Goal: Task Accomplishment & Management: Complete application form

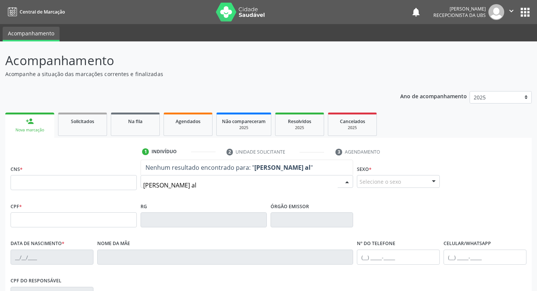
type input "ana luisa silva alb"
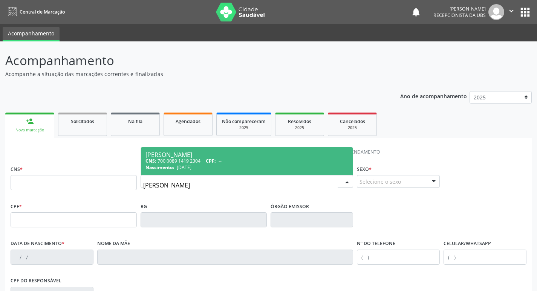
click at [236, 166] on div "Nascimento: 21/05/2025" at bounding box center [246, 167] width 203 height 6
type input "700 0089 1419 2304"
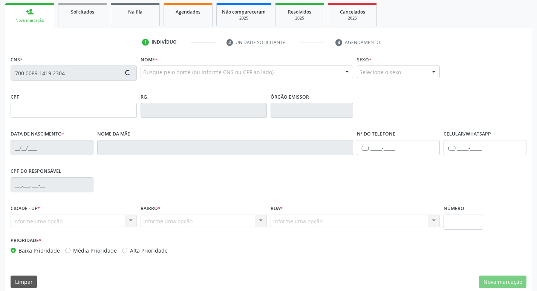
scroll to position [113, 0]
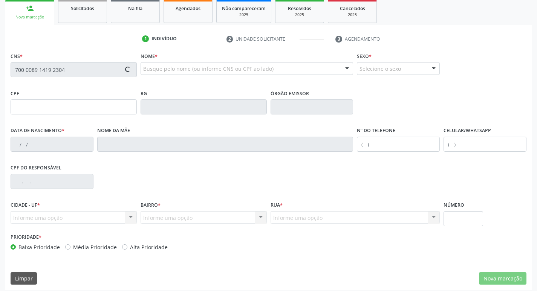
type input "[DATE]"
type input "[PERSON_NAME]"
type input "[PHONE_NUMBER]"
type input "1058"
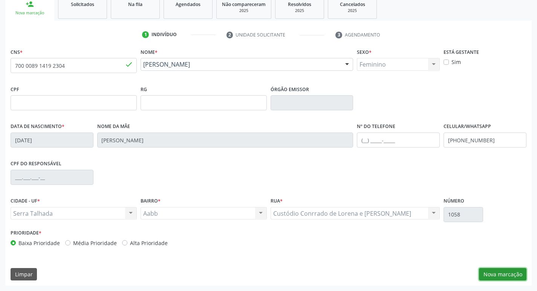
click at [494, 273] on button "Nova marcação" at bounding box center [502, 274] width 47 height 13
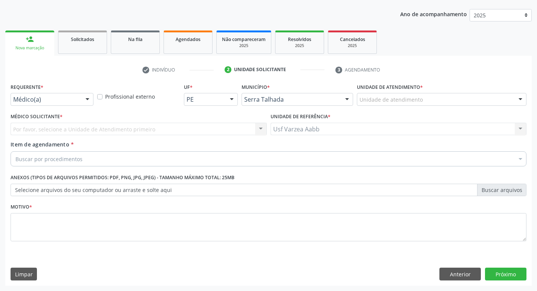
click at [69, 107] on div "Requerente * Médico(a) Médico(a) Enfermeiro(a) Paciente Nenhum resultado encont…" at bounding box center [52, 95] width 87 height 29
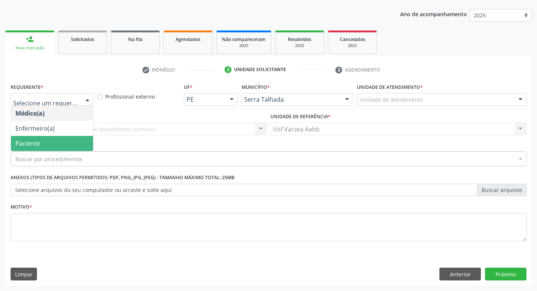
click at [66, 139] on span "Paciente" at bounding box center [52, 143] width 82 height 15
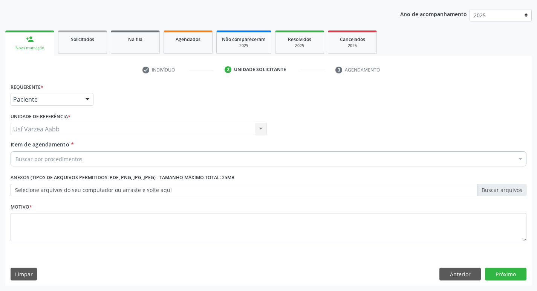
click at [76, 154] on div "Buscar por procedimentos" at bounding box center [268, 158] width 515 height 15
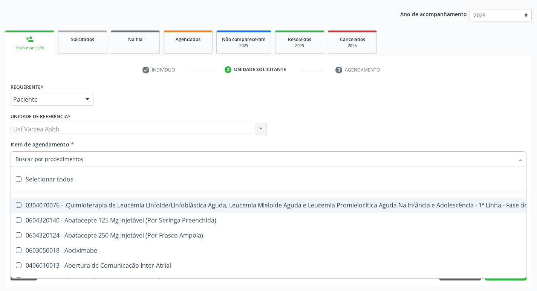
click at [73, 160] on input "Item de agendamento *" at bounding box center [264, 158] width 498 height 15
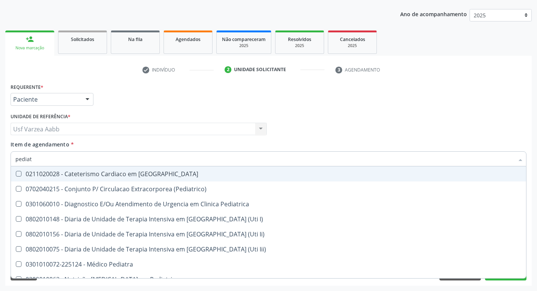
type input "pediatr"
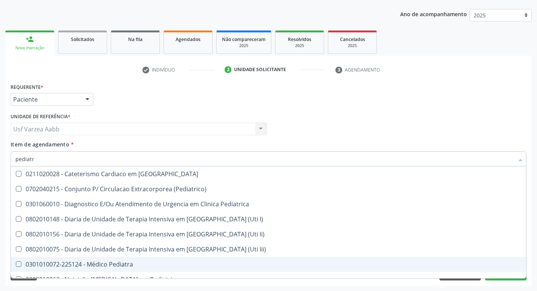
click at [121, 265] on div "0301010072-225124 - Médico Pediatra" at bounding box center [268, 264] width 506 height 6
checkbox Pediatra "true"
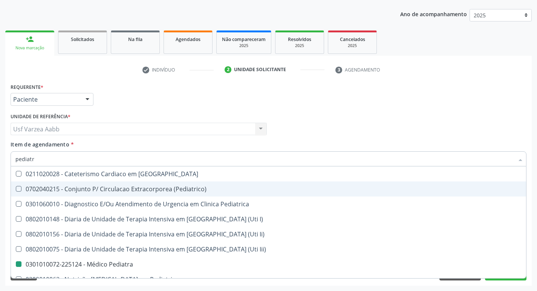
click at [338, 110] on div "Requerente * Paciente Médico(a) Enfermeiro(a) Paciente Nenhum resultado encontr…" at bounding box center [268, 95] width 519 height 29
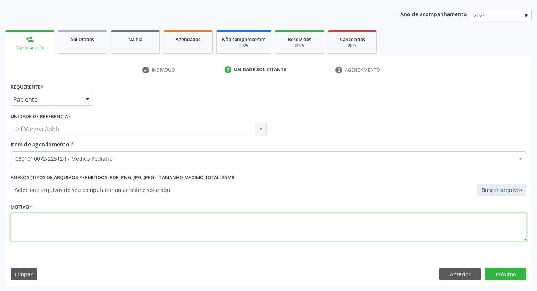
click at [177, 223] on textarea at bounding box center [268, 227] width 515 height 29
type textarea "x"
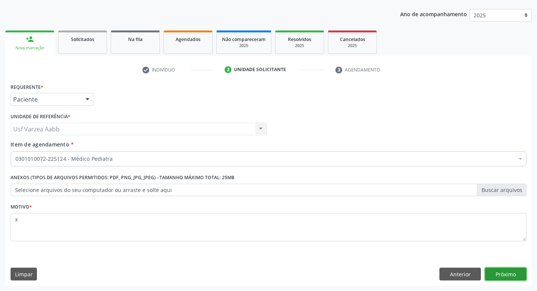
click at [506, 278] on button "Próximo" at bounding box center [505, 274] width 41 height 13
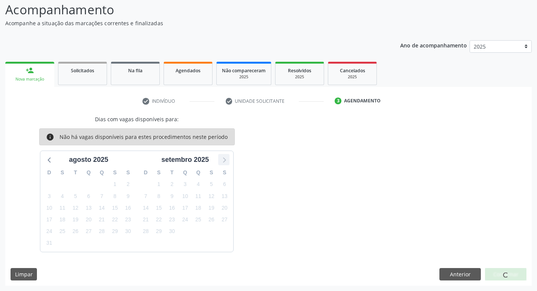
scroll to position [0, 0]
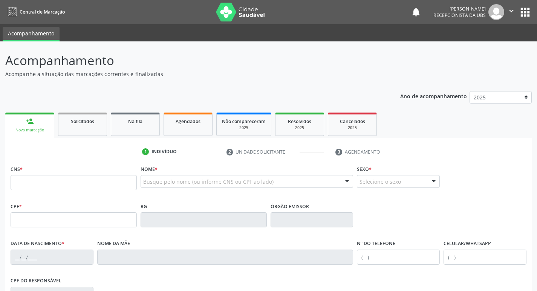
click at [174, 190] on div "Busque pelo nome (ou informe CNS ou CPF ao lado) Nenhum resultado encontrado pa…" at bounding box center [246, 184] width 213 height 18
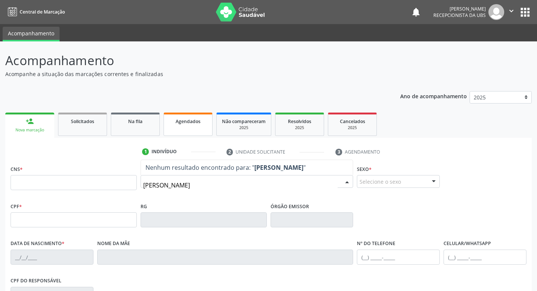
type input "[PERSON_NAME]"
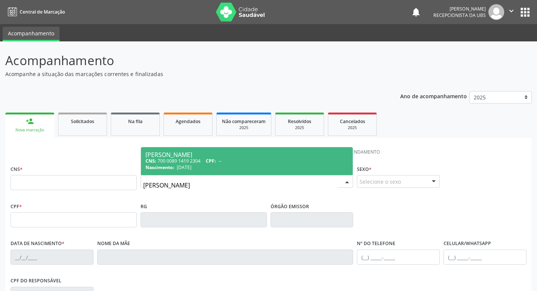
click at [236, 159] on div "CNS: 700 0089 1419 2304 CPF: --" at bounding box center [246, 161] width 203 height 6
type input "700 0089 1419 2304"
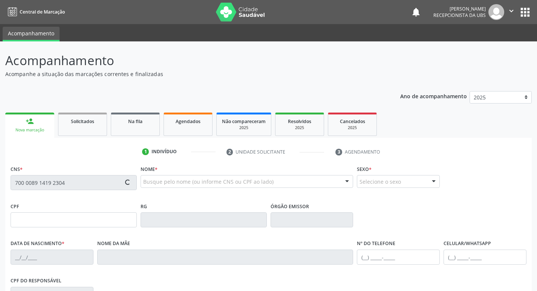
type input "[DATE]"
type input "[PERSON_NAME]"
type input "[PHONE_NUMBER]"
type input "1058"
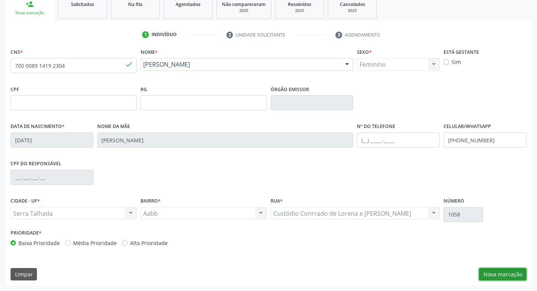
click at [495, 273] on button "Nova marcação" at bounding box center [502, 274] width 47 height 13
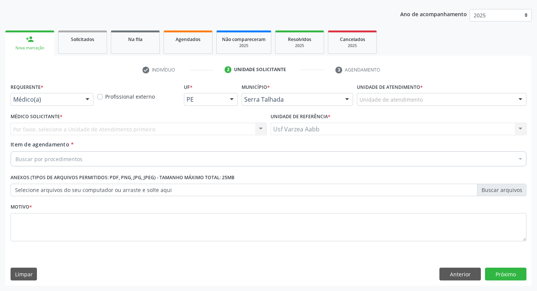
scroll to position [82, 0]
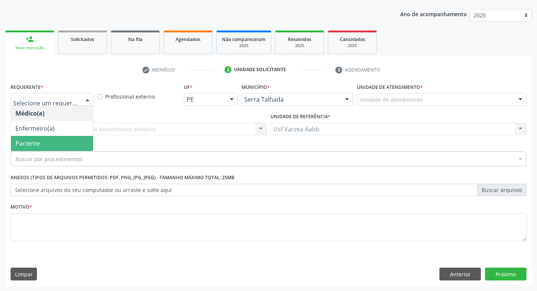
drag, startPoint x: 66, startPoint y: 130, endPoint x: 69, endPoint y: 142, distance: 12.8
click at [69, 142] on ul "Médico(a) Enfermeiro(a) Paciente Nenhum resultado encontrado para: " " Não há n…" at bounding box center [52, 128] width 82 height 45
click at [69, 142] on span "Paciente" at bounding box center [52, 143] width 82 height 15
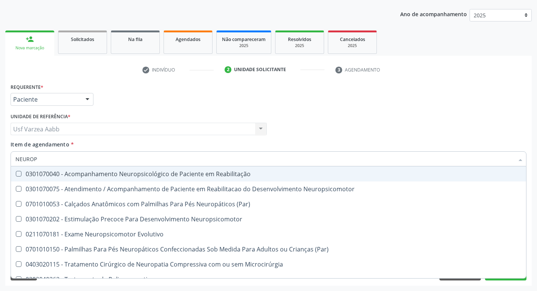
type input "NEURO"
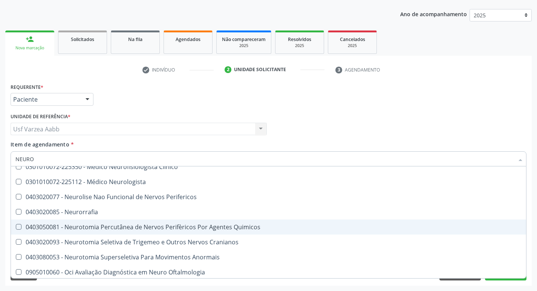
scroll to position [235, 0]
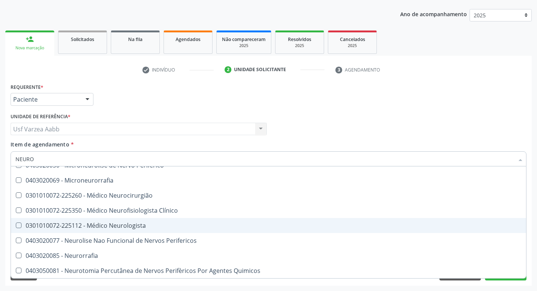
click at [186, 224] on div "0301010072-225112 - Médico Neurologista" at bounding box center [268, 226] width 506 height 6
checkbox Neurologista "true"
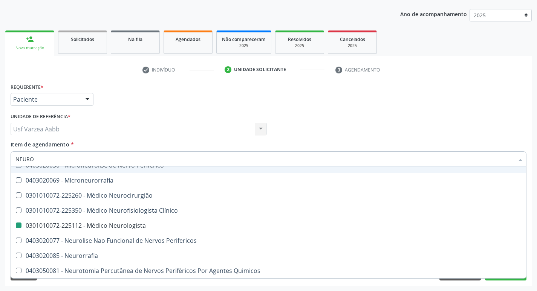
click at [310, 129] on div "Médico Solicitante Por favor, selecione a Unidade de Atendimento primeiro Nenhu…" at bounding box center [268, 125] width 519 height 29
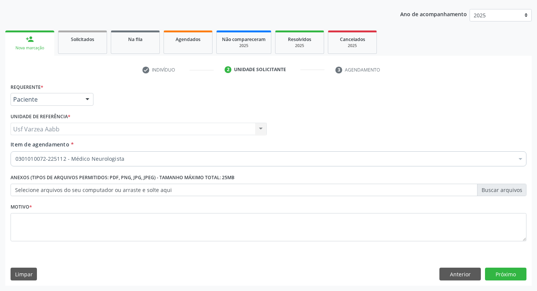
checkbox Neurologista "true"
checkbox Psicossocial "false"
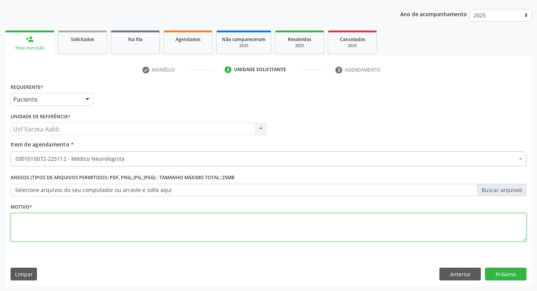
click at [367, 230] on textarea at bounding box center [268, 227] width 515 height 29
type textarea "D"
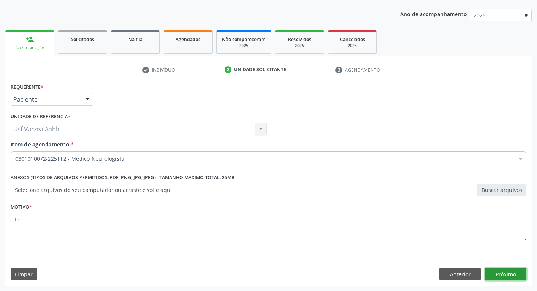
click at [502, 272] on button "Próximo" at bounding box center [505, 274] width 41 height 13
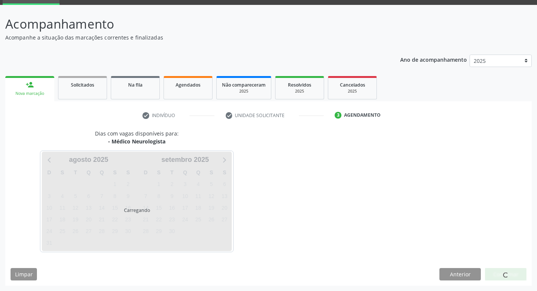
scroll to position [37, 0]
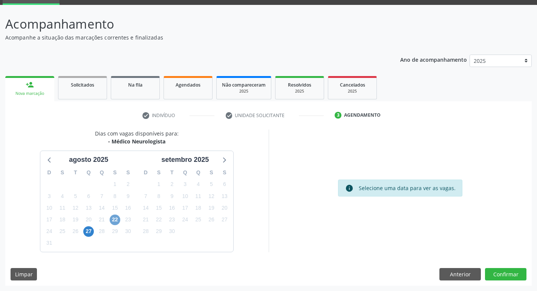
click at [115, 221] on span "22" at bounding box center [115, 220] width 11 height 11
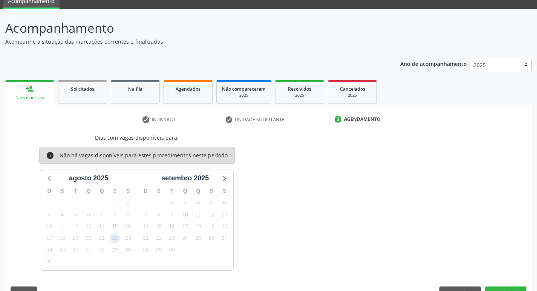
scroll to position [0, 0]
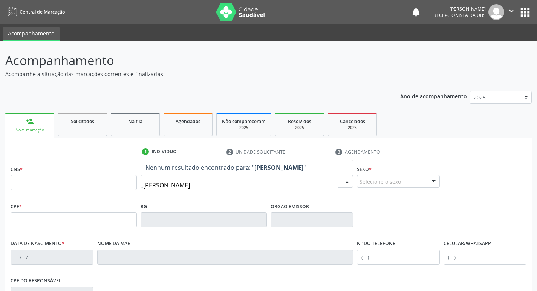
type input "[PERSON_NAME]"
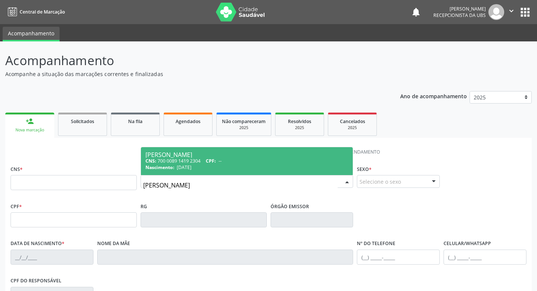
click at [245, 158] on div "CNS: 700 0089 1419 2304 CPF: --" at bounding box center [246, 161] width 203 height 6
type input "700 0089 1419 2304"
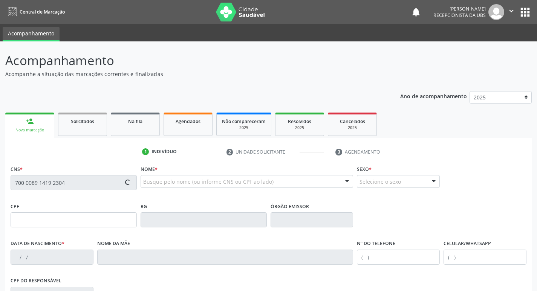
type input "[DATE]"
type input "[PERSON_NAME]"
type input "[PHONE_NUMBER]"
type input "1058"
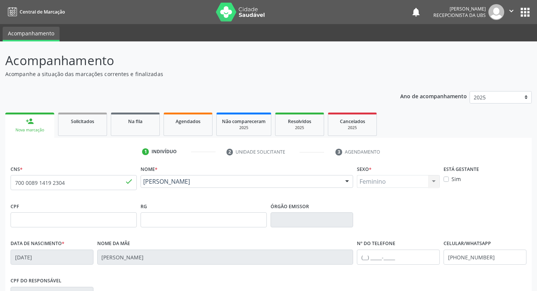
scroll to position [117, 0]
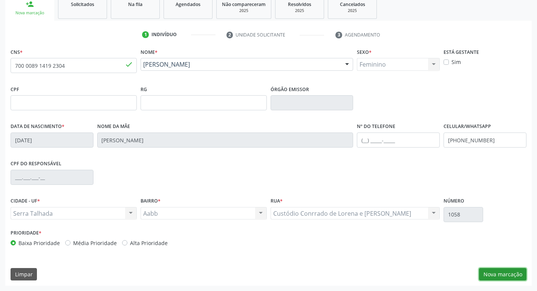
click at [508, 275] on button "Nova marcação" at bounding box center [502, 274] width 47 height 13
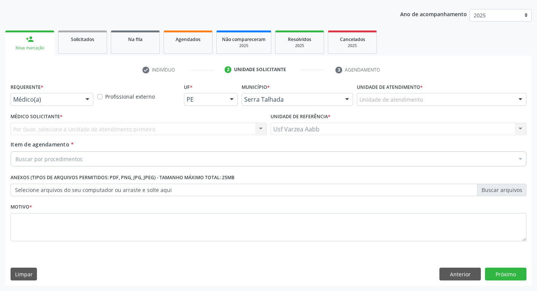
scroll to position [82, 0]
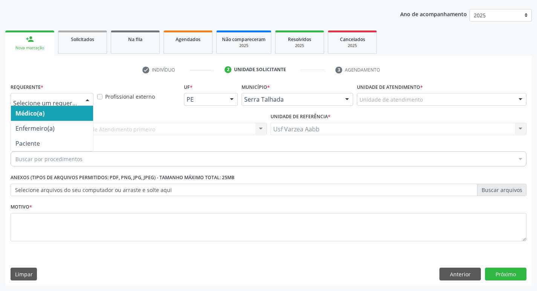
click at [64, 95] on div at bounding box center [52, 99] width 83 height 13
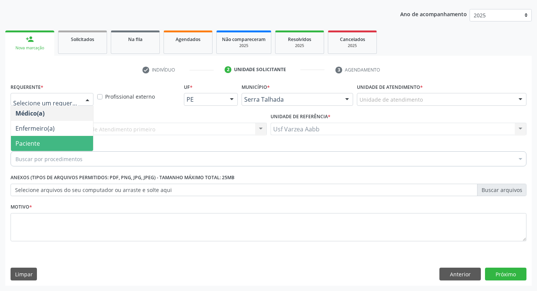
click at [54, 143] on span "Paciente" at bounding box center [52, 143] width 82 height 15
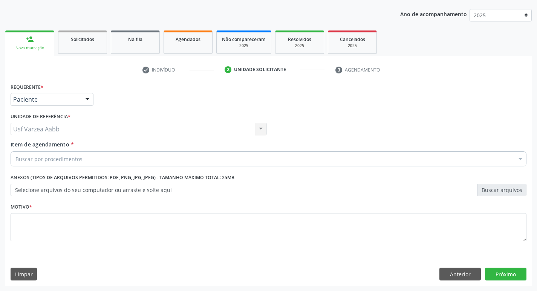
click at [82, 161] on div "Buscar por procedimentos" at bounding box center [268, 158] width 515 height 15
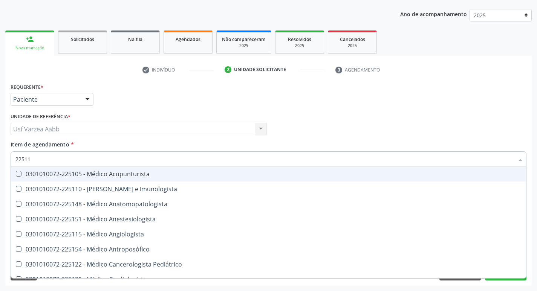
type input "225112"
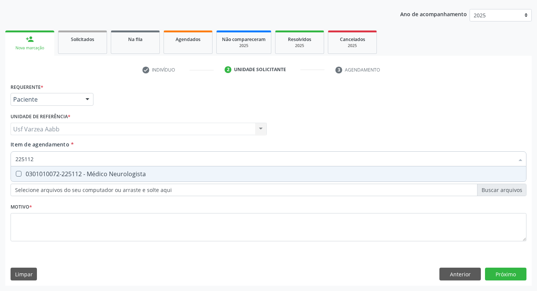
click at [103, 173] on div "0301010072-225112 - Médico Neurologista" at bounding box center [268, 174] width 506 height 6
checkbox Neurologista "true"
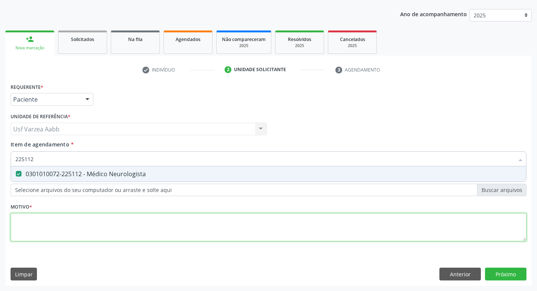
click at [130, 217] on div "Requerente * Paciente Médico(a) Enfermeiro(a) Paciente Nenhum resultado encontr…" at bounding box center [268, 166] width 515 height 171
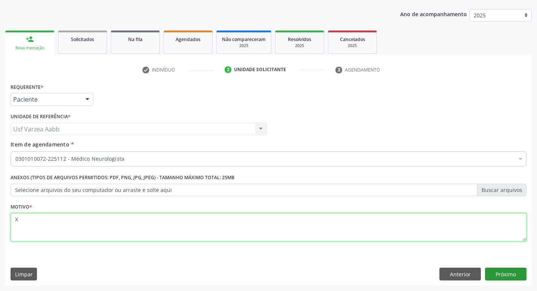
type textarea "X"
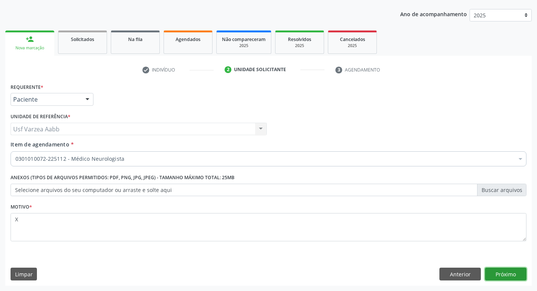
click at [511, 271] on button "Próximo" at bounding box center [505, 274] width 41 height 13
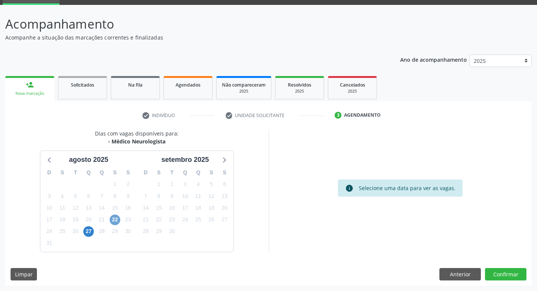
click at [113, 221] on span "22" at bounding box center [115, 220] width 11 height 11
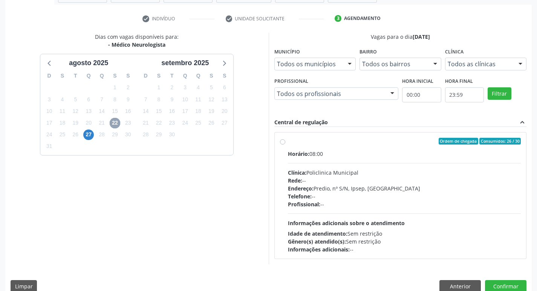
scroll to position [145, 0]
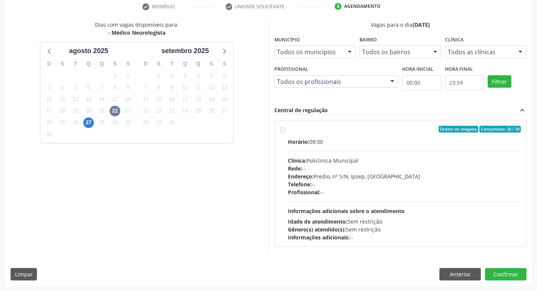
click at [288, 130] on label "Ordem de chegada Consumidos: 26 / 30 Horário: 08:00 Clínica: Policlinica Munici…" at bounding box center [404, 184] width 233 height 116
click at [284, 130] on input "Ordem de chegada Consumidos: 26 / 30 Horário: 08:00 Clínica: Policlinica Munici…" at bounding box center [282, 129] width 5 height 7
radio input "true"
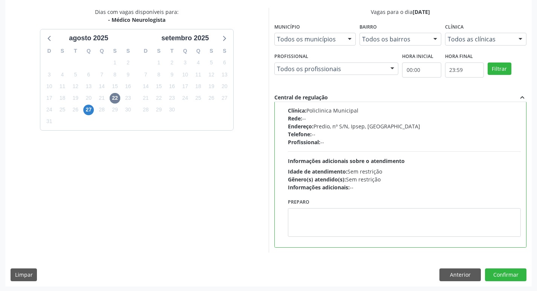
scroll to position [159, 0]
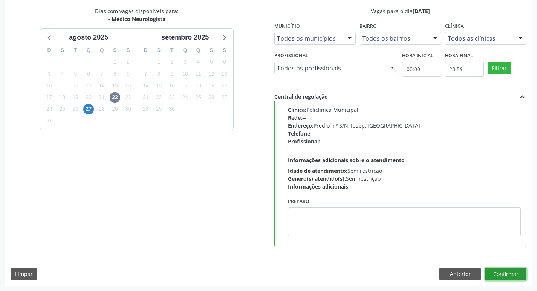
click at [509, 276] on button "Confirmar" at bounding box center [505, 274] width 41 height 13
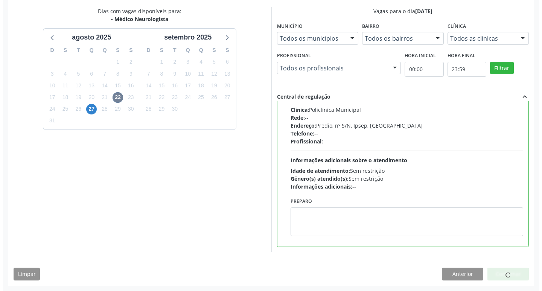
scroll to position [0, 0]
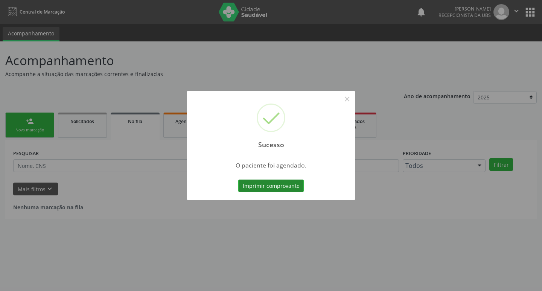
click at [247, 183] on button "Imprimir comprovante" at bounding box center [271, 186] width 66 height 13
